Goal: Task Accomplishment & Management: Use online tool/utility

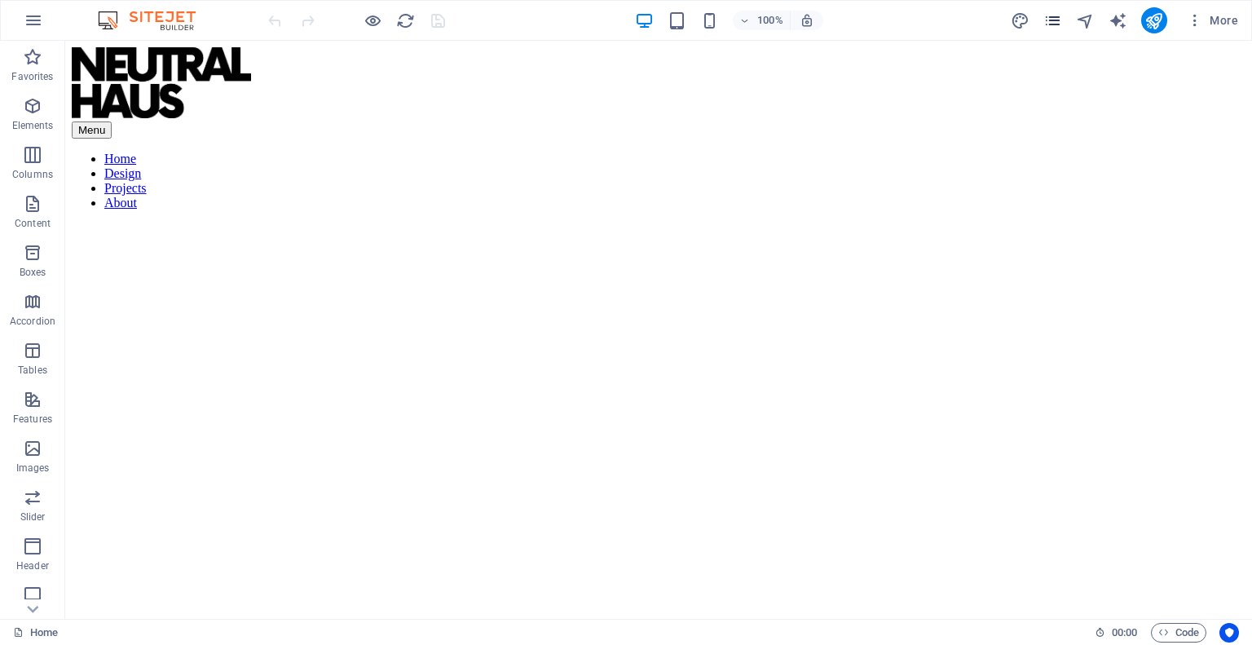
click at [1063, 18] on span "pages" at bounding box center [1054, 20] width 20 height 19
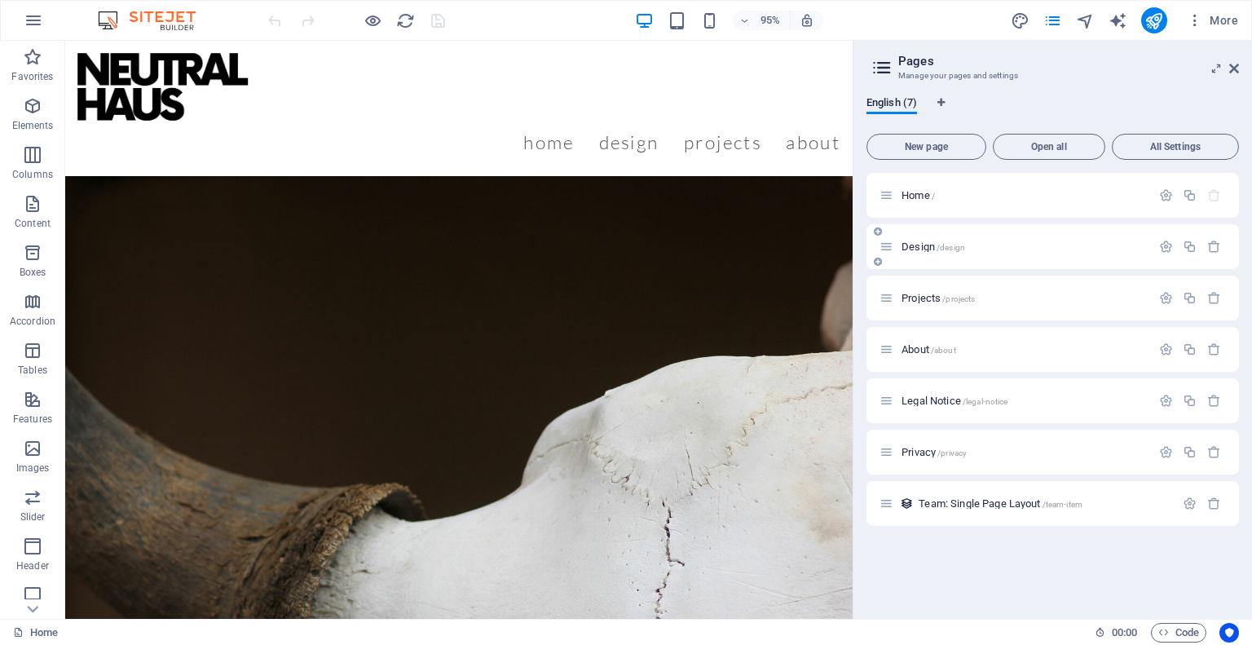
click at [894, 249] on div "Design /design" at bounding box center [1016, 246] width 272 height 19
click at [886, 248] on icon at bounding box center [887, 247] width 14 height 14
click at [921, 250] on span "Design /design" at bounding box center [934, 247] width 64 height 12
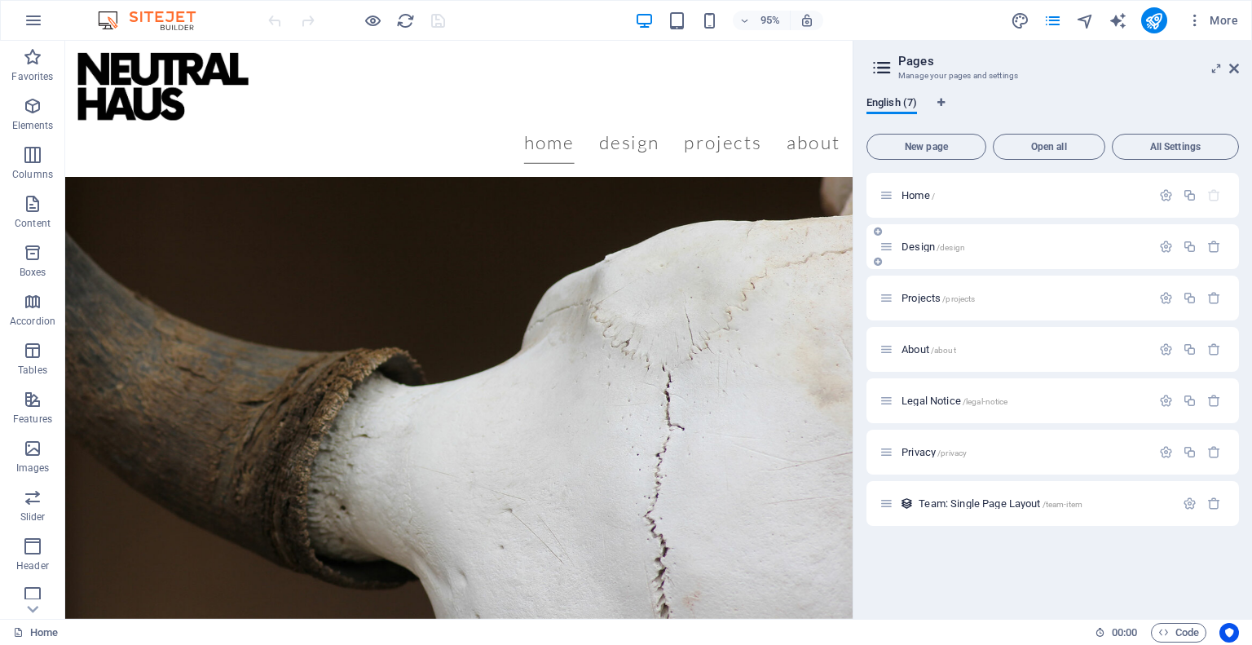
click at [921, 250] on div "Design /design" at bounding box center [1053, 246] width 373 height 45
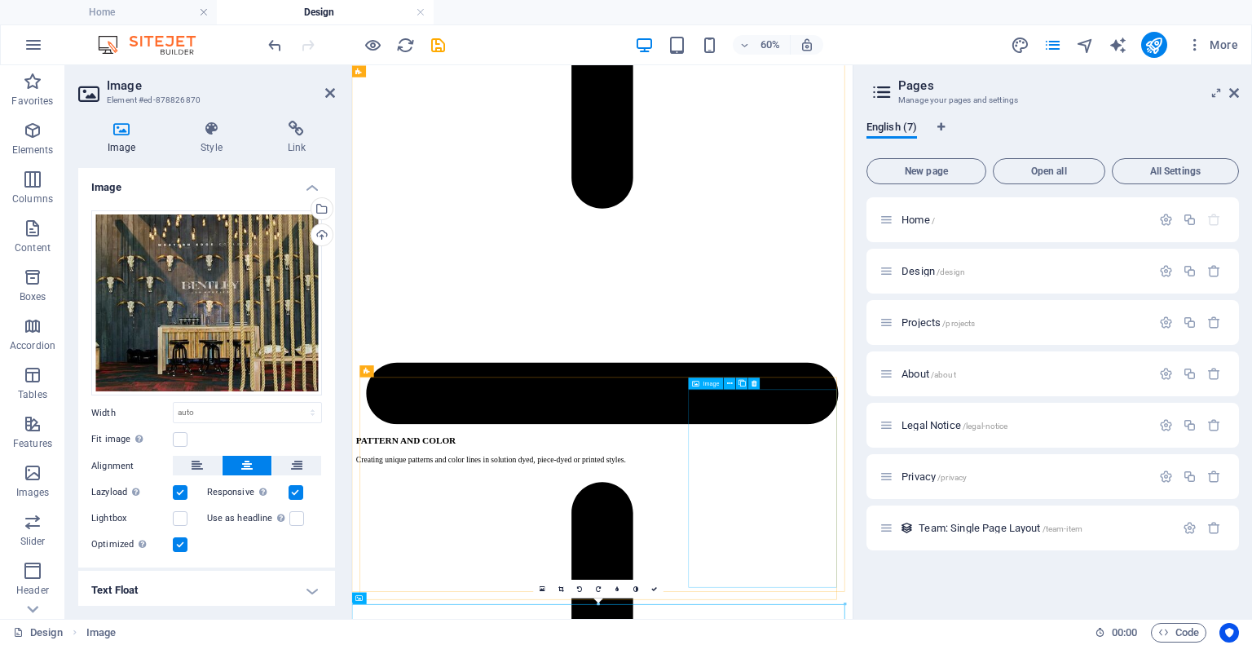
scroll to position [2635, 0]
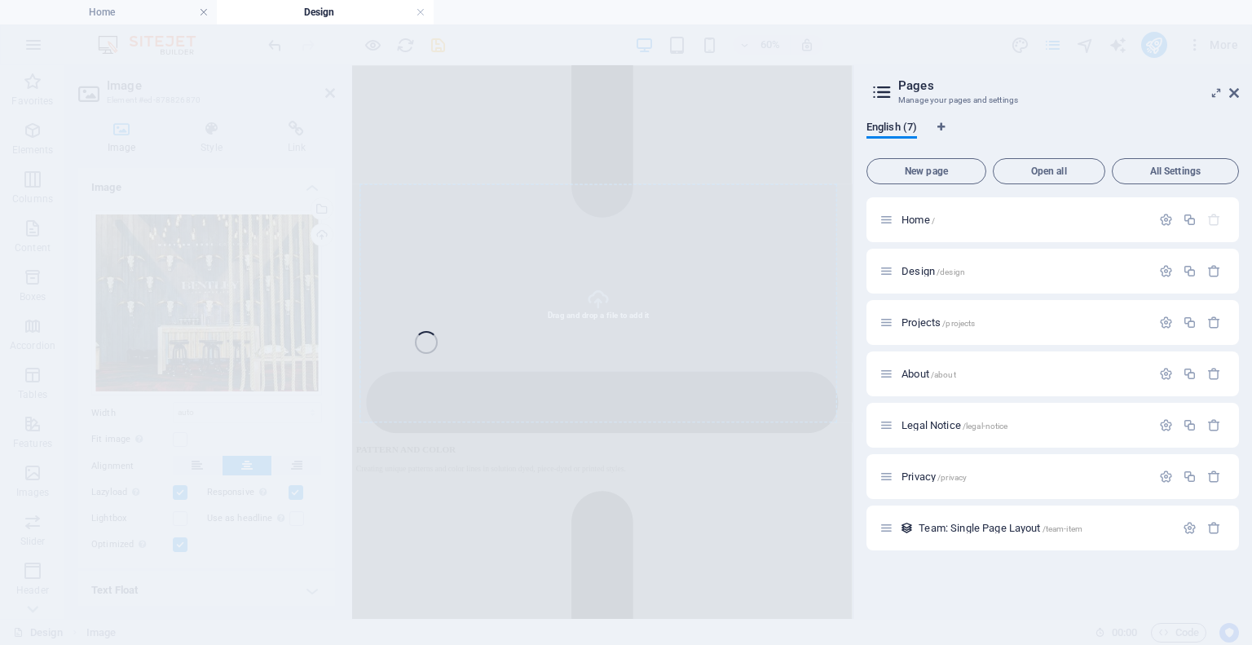
select select "4"
select select "px"
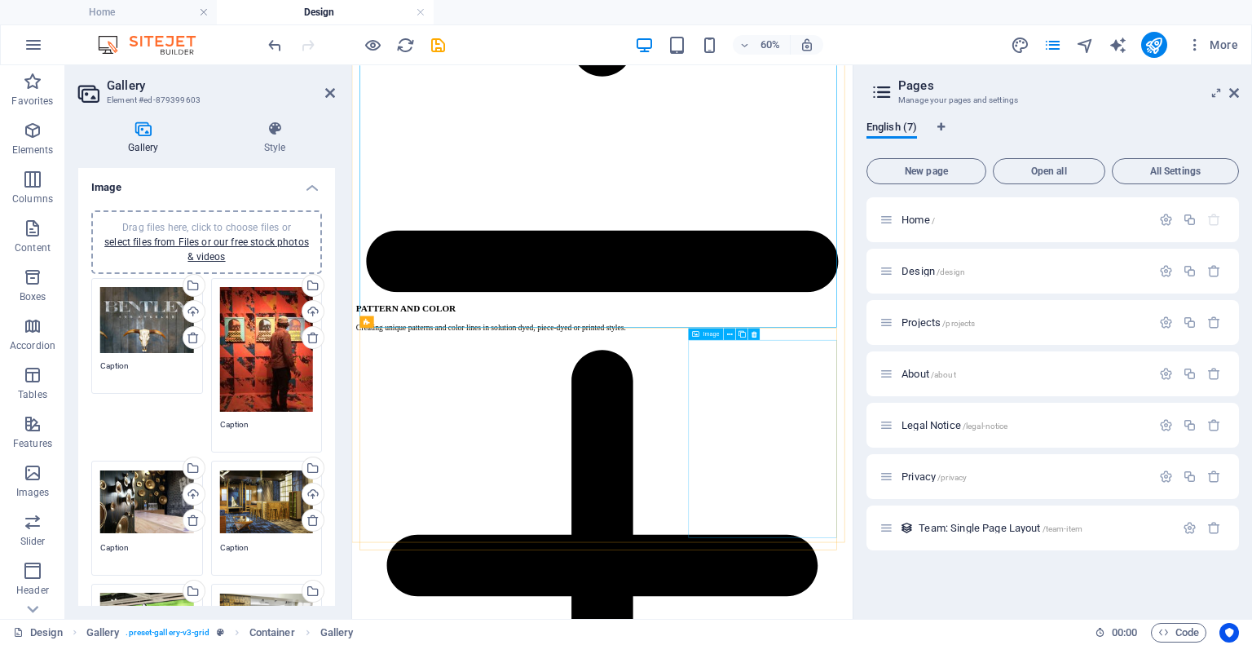
scroll to position [2759, 0]
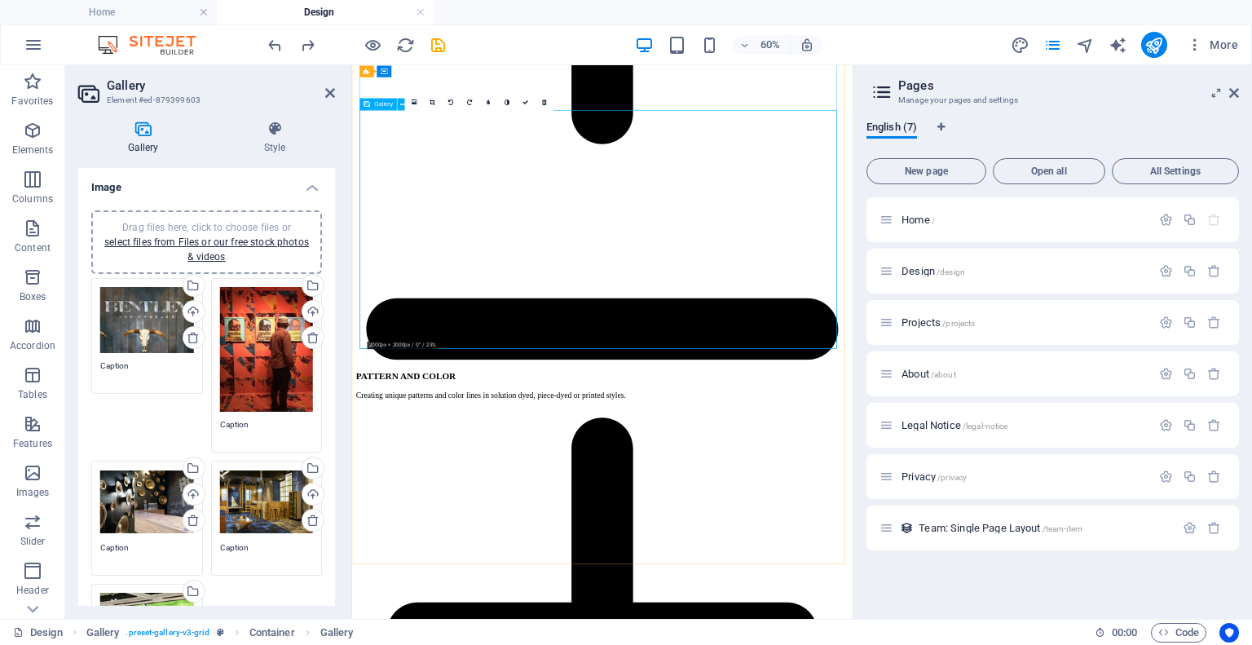
click at [136, 318] on div "Drag files here, click to choose files or select files from Files or our free s…" at bounding box center [147, 320] width 94 height 67
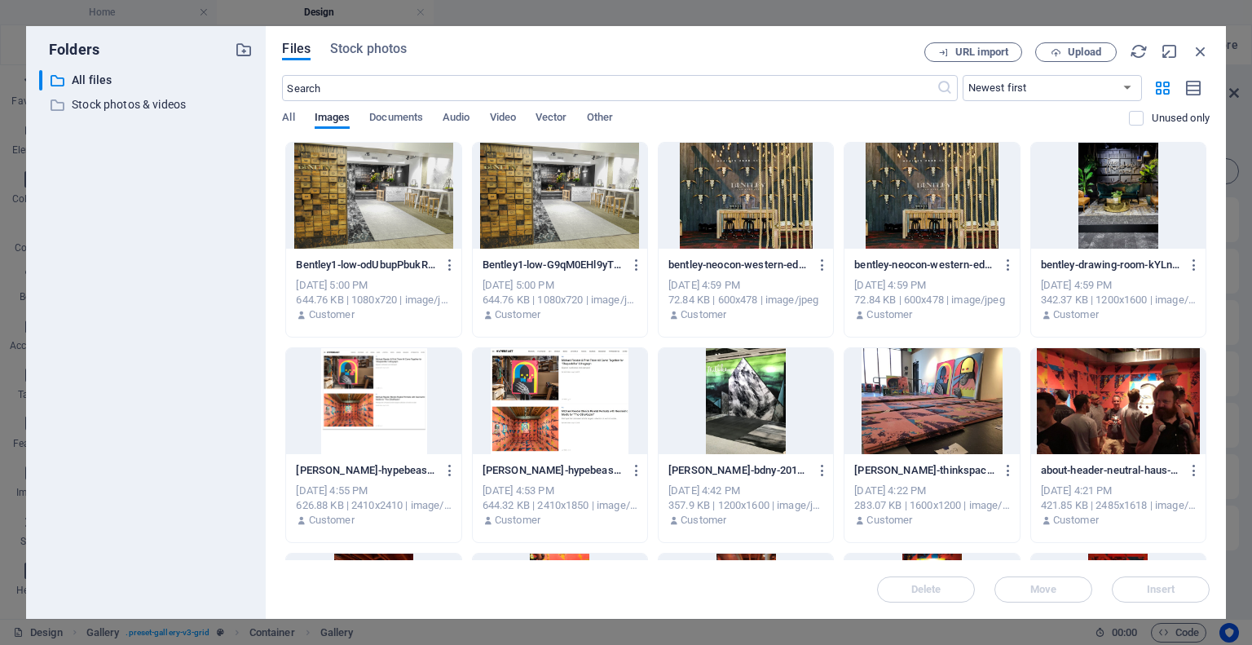
scroll to position [0, 0]
click at [516, 183] on div at bounding box center [560, 196] width 174 height 106
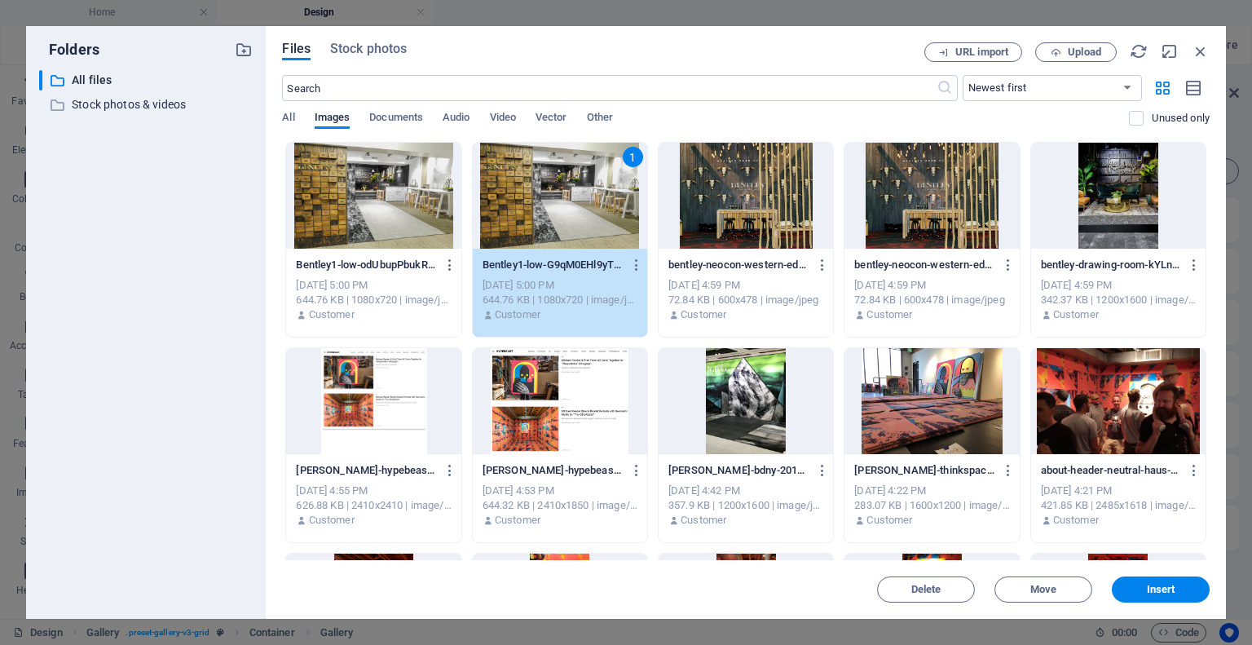
click at [516, 183] on div "1" at bounding box center [560, 196] width 174 height 106
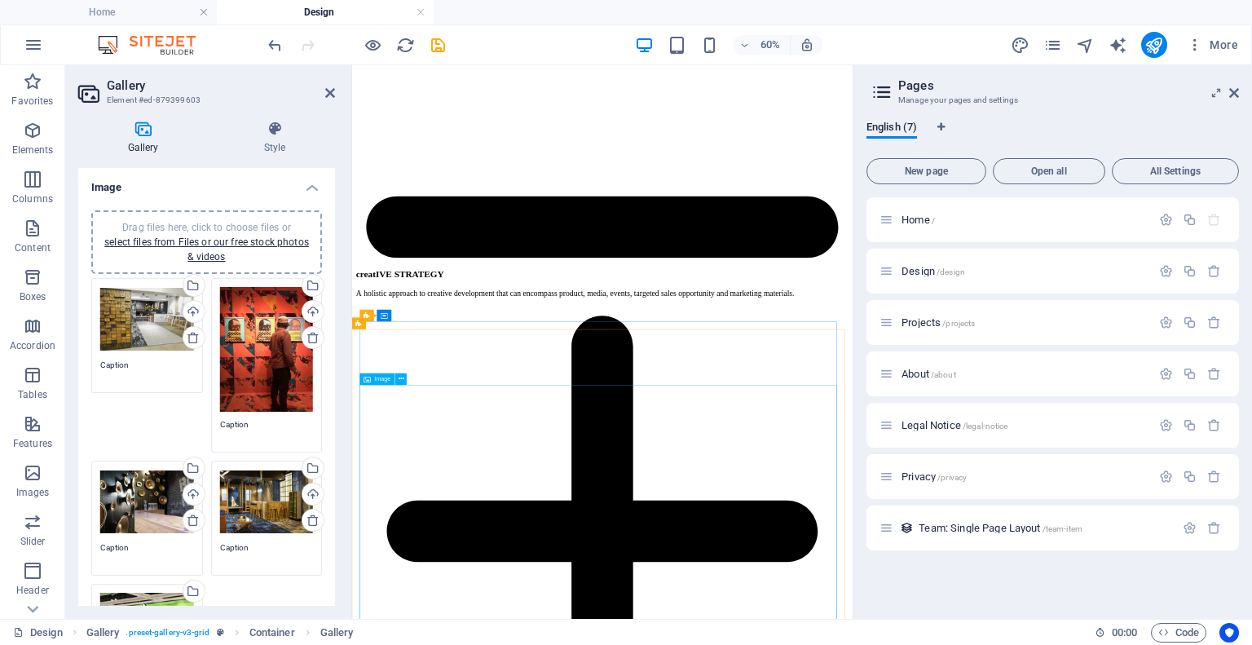
scroll to position [1738, 0]
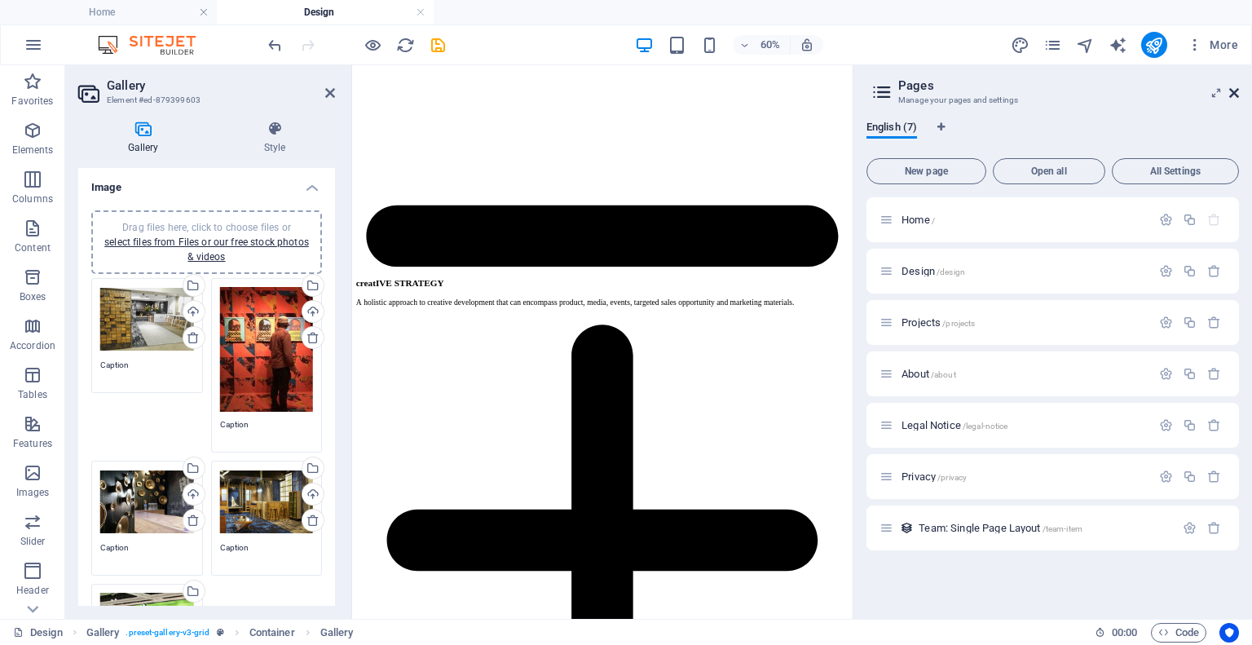
click at [1238, 96] on icon at bounding box center [1235, 92] width 10 height 13
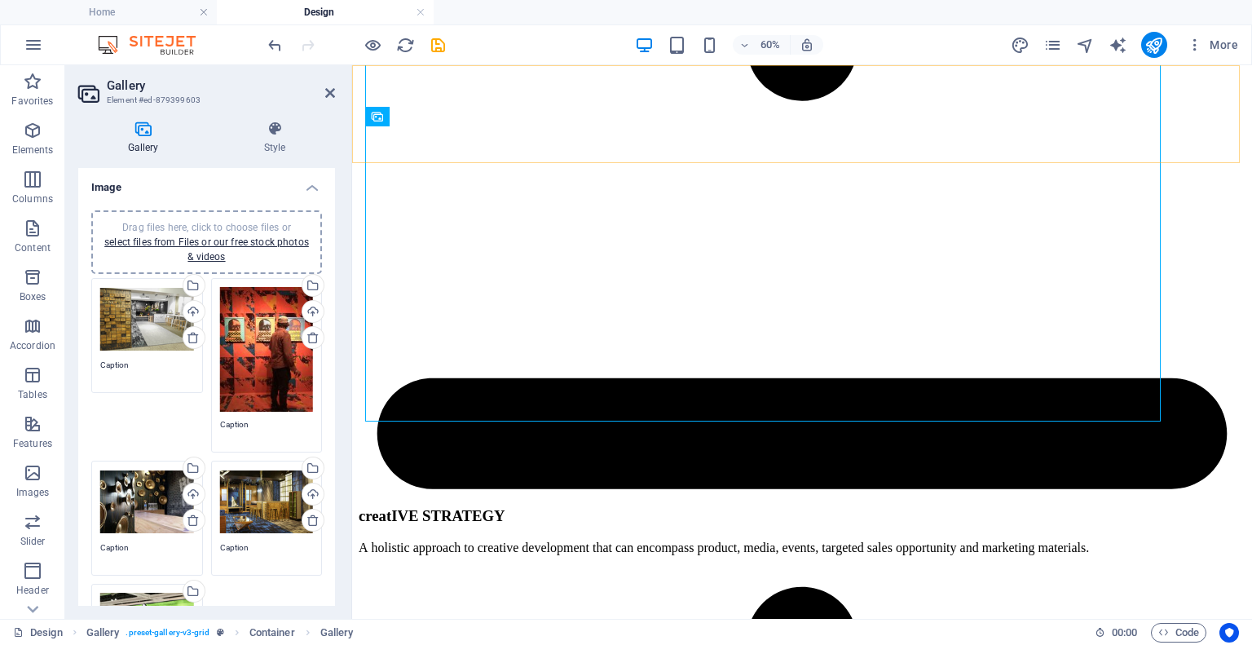
scroll to position [2874, 0]
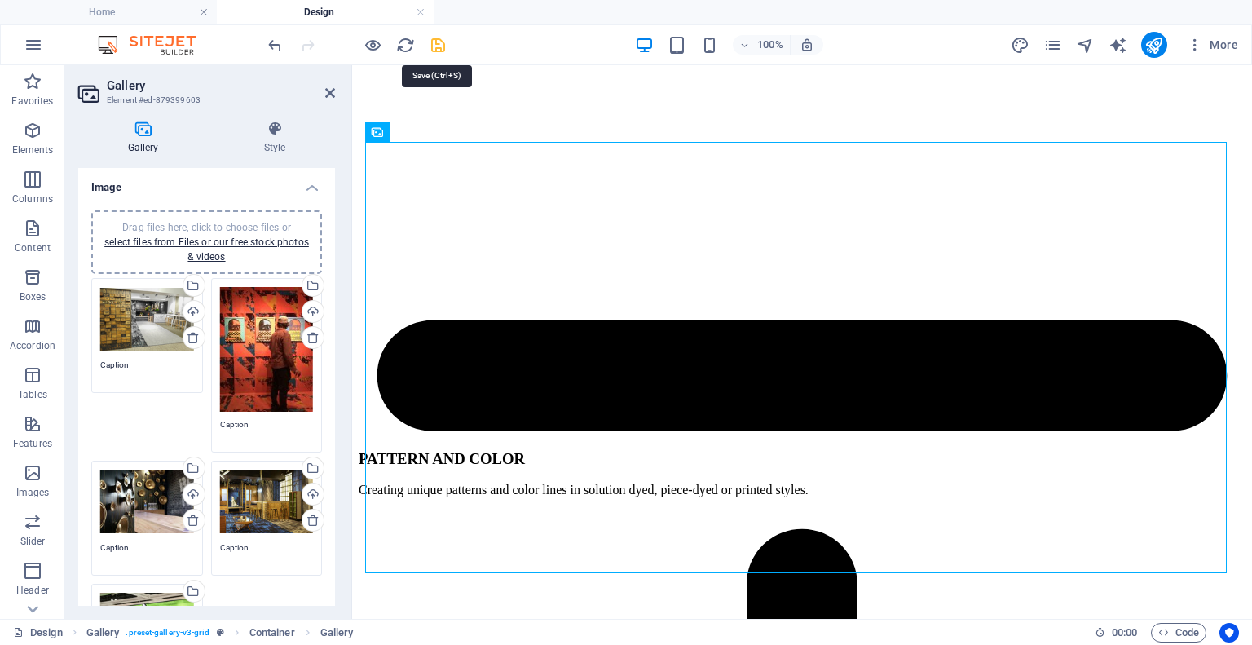
click at [432, 42] on icon "save" at bounding box center [438, 45] width 19 height 19
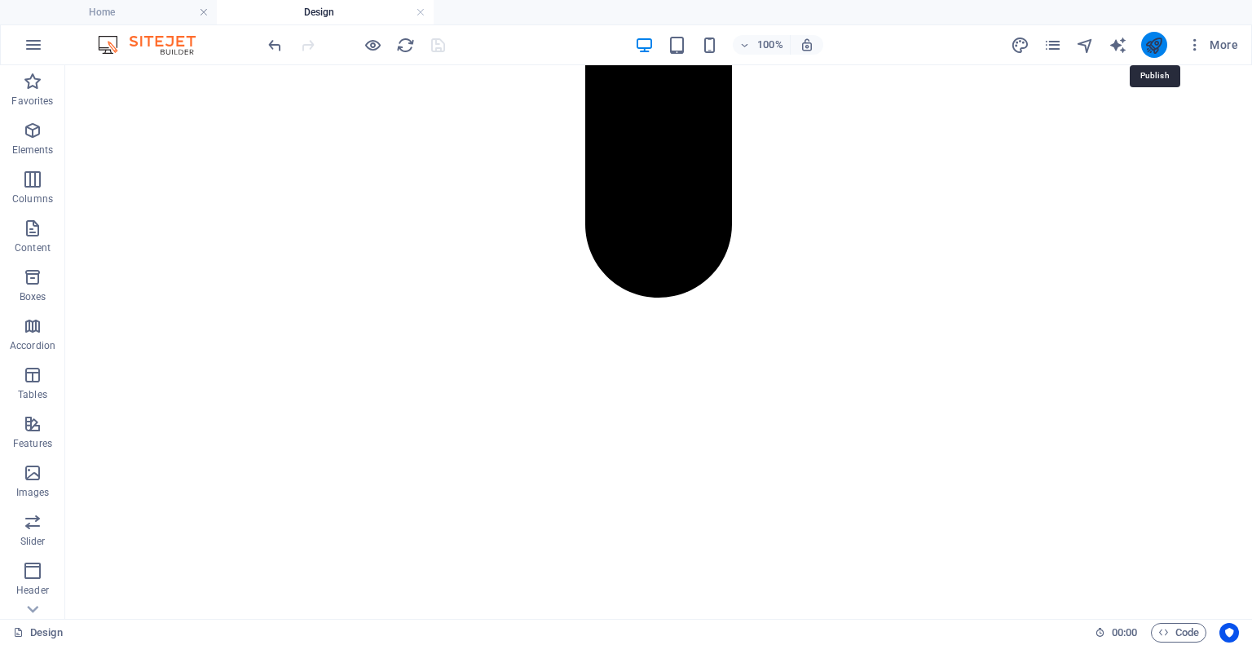
click at [1154, 50] on icon "publish" at bounding box center [1154, 45] width 19 height 19
